Goal: Transaction & Acquisition: Purchase product/service

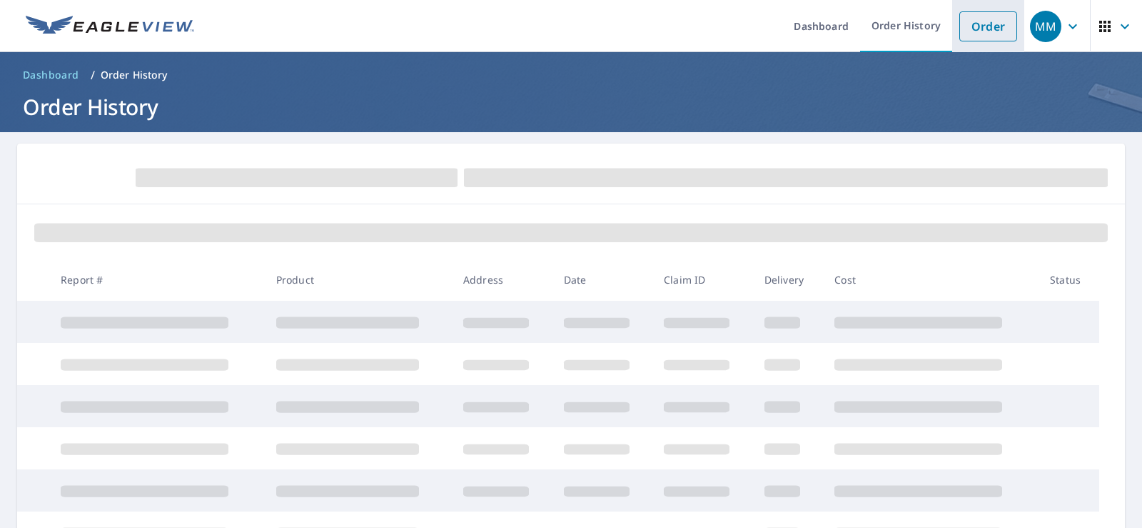
click at [980, 25] on link "Order" at bounding box center [989, 26] width 58 height 30
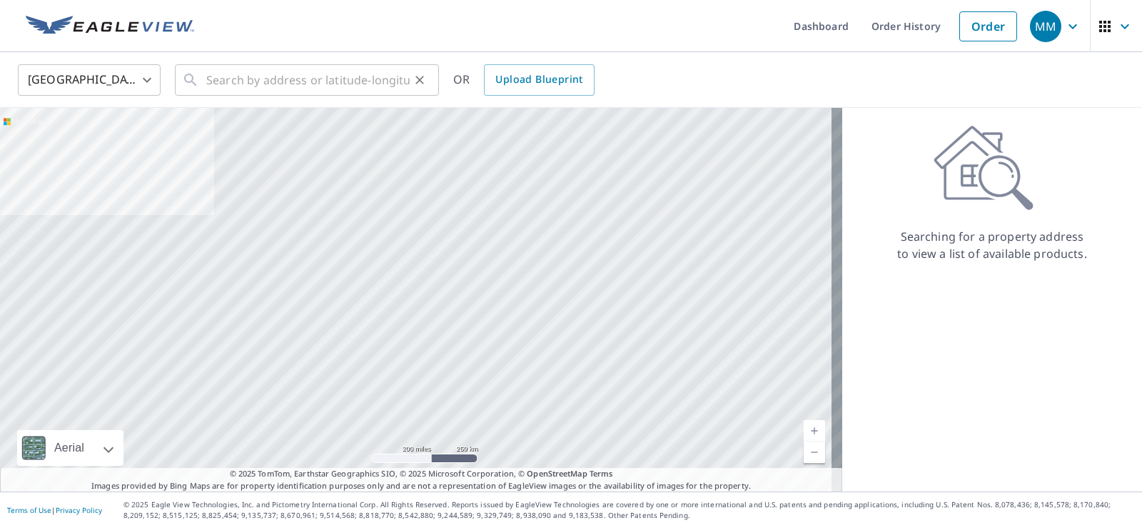
click at [205, 78] on div "​" at bounding box center [307, 79] width 264 height 31
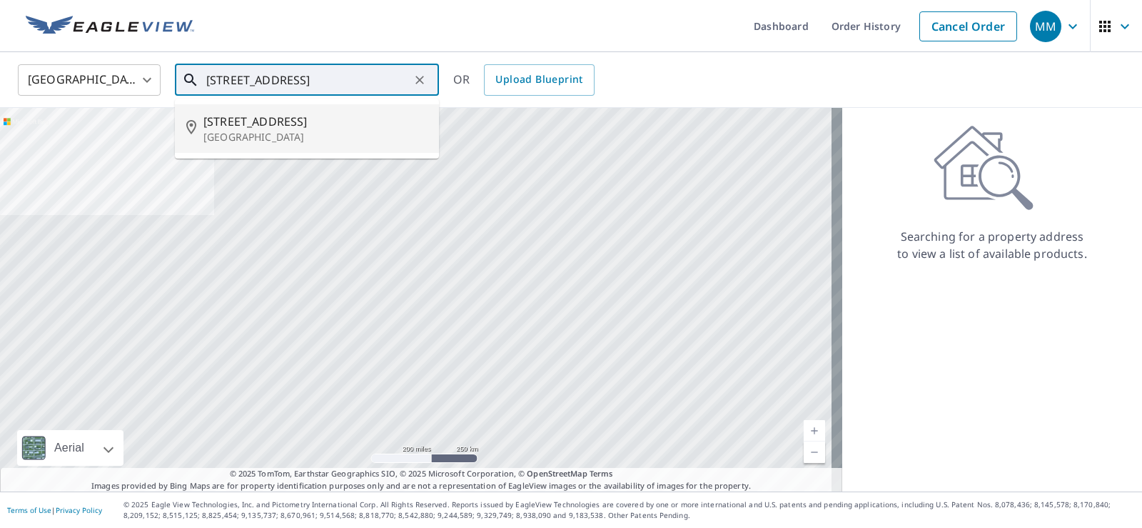
click at [268, 122] on span "[STREET_ADDRESS]" at bounding box center [315, 121] width 224 height 17
type input "[STREET_ADDRESS]"
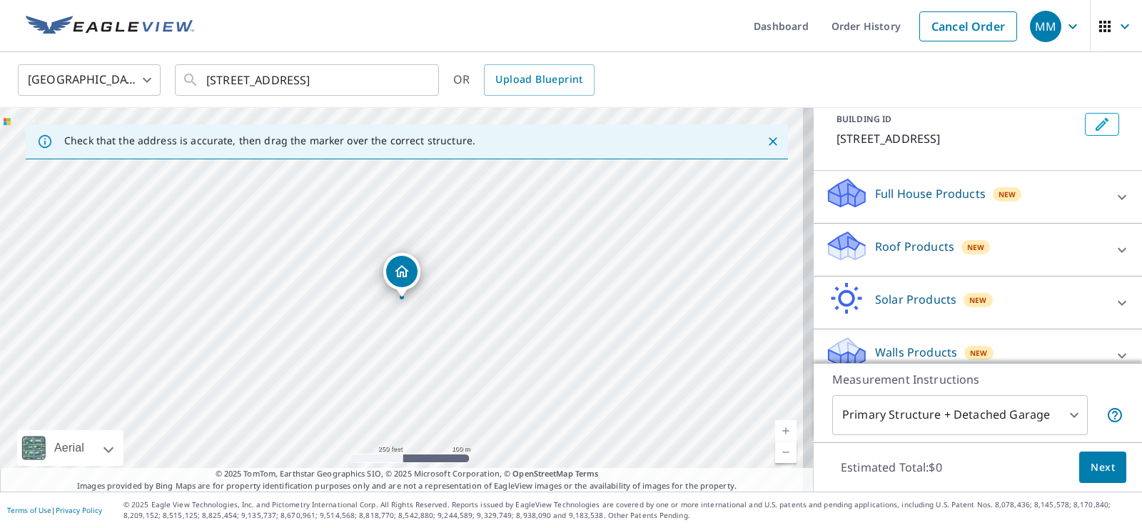
scroll to position [121, 0]
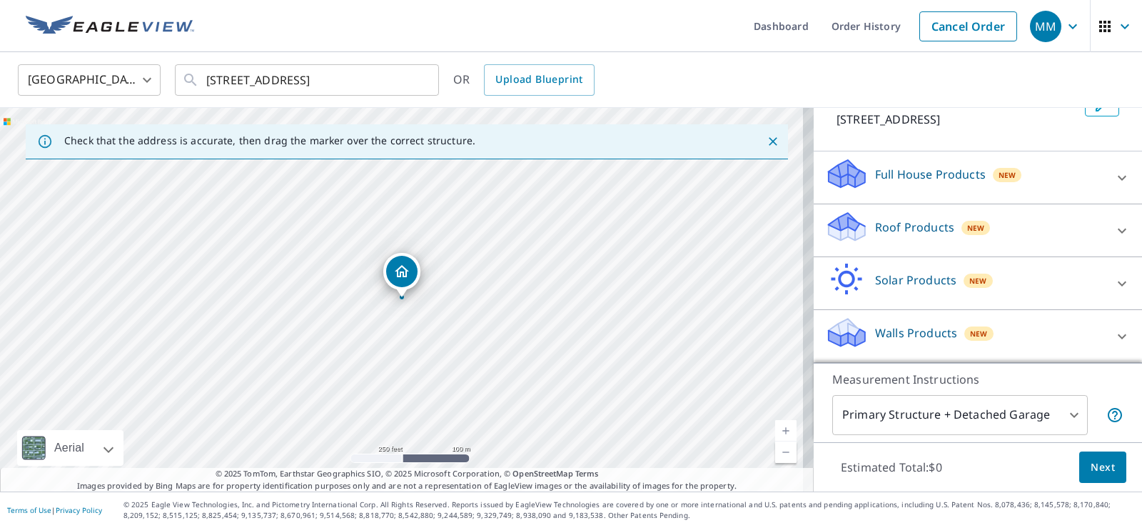
click at [889, 220] on p "Roof Products" at bounding box center [914, 226] width 79 height 17
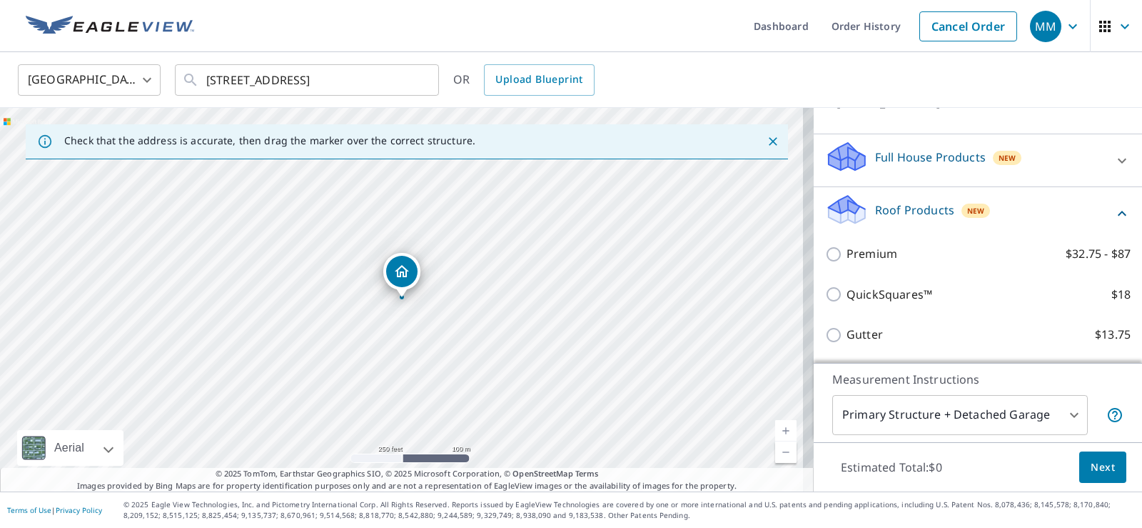
scroll to position [283, 0]
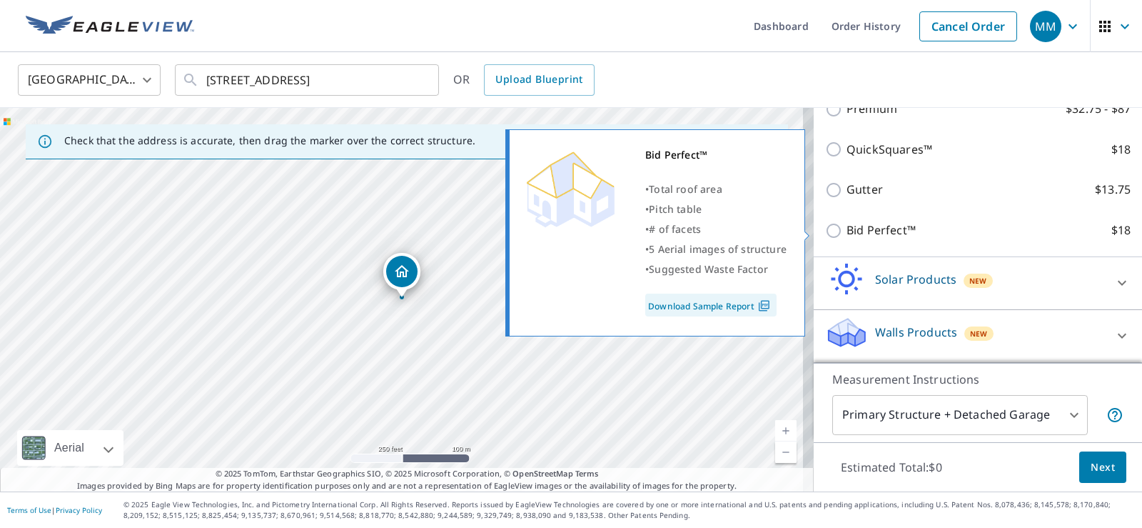
click at [825, 231] on input "Bid Perfect™ $18" at bounding box center [835, 230] width 21 height 17
checkbox input "true"
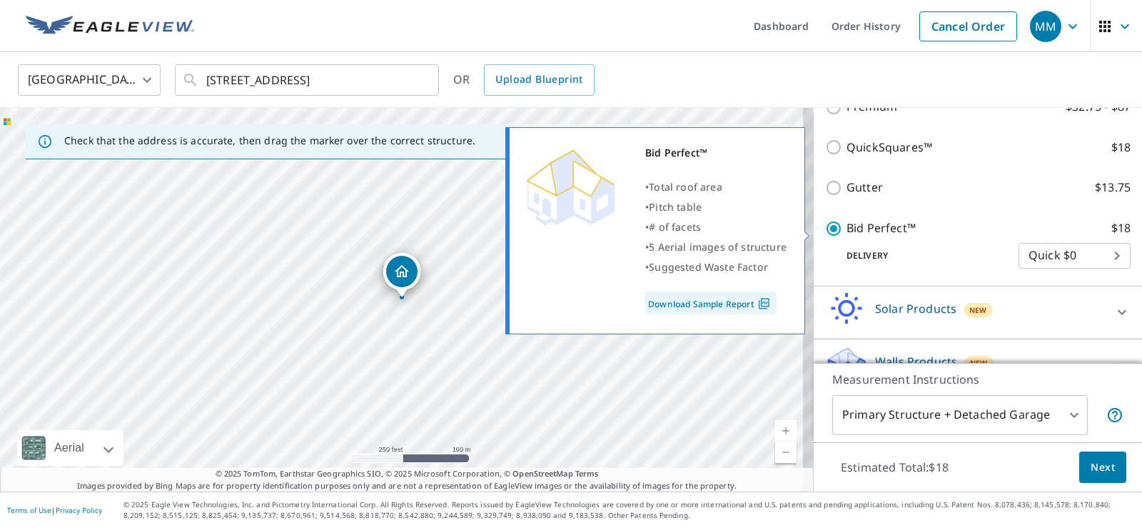
scroll to position [298, 0]
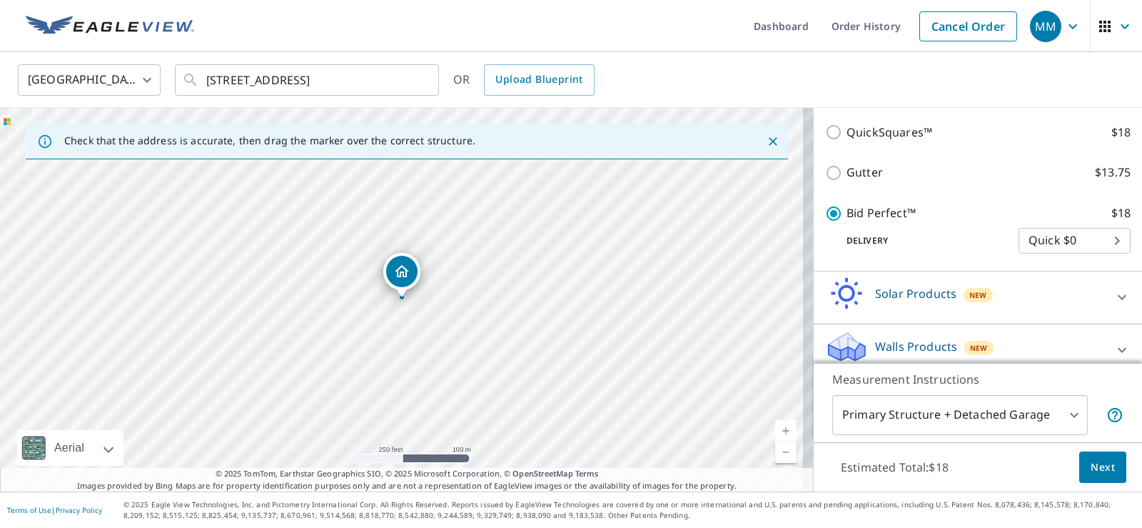
click at [1091, 463] on span "Next" at bounding box center [1103, 467] width 24 height 18
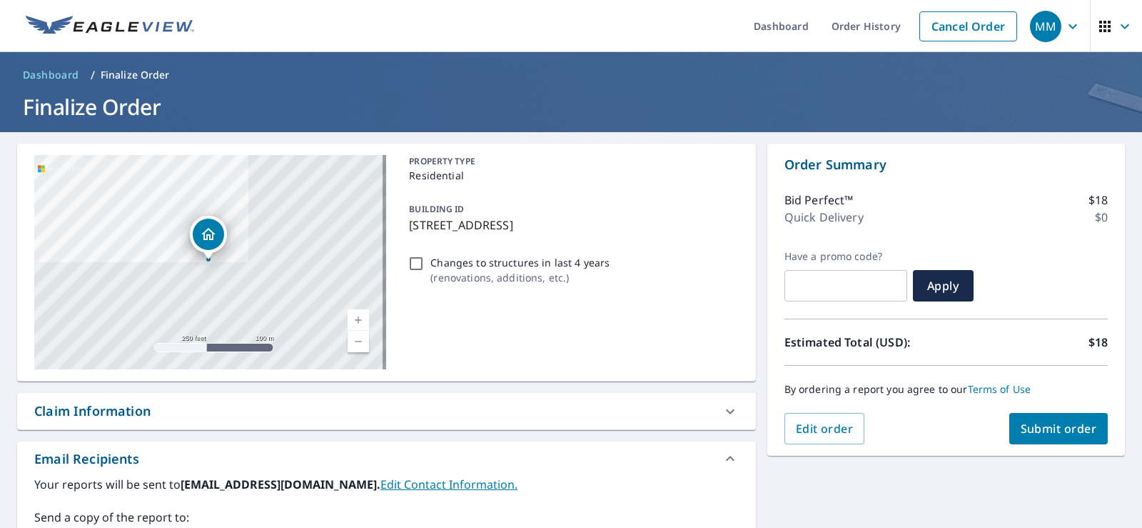
click at [1054, 423] on span "Submit order" at bounding box center [1059, 429] width 76 height 16
